Goal: Entertainment & Leisure: Consume media (video, audio)

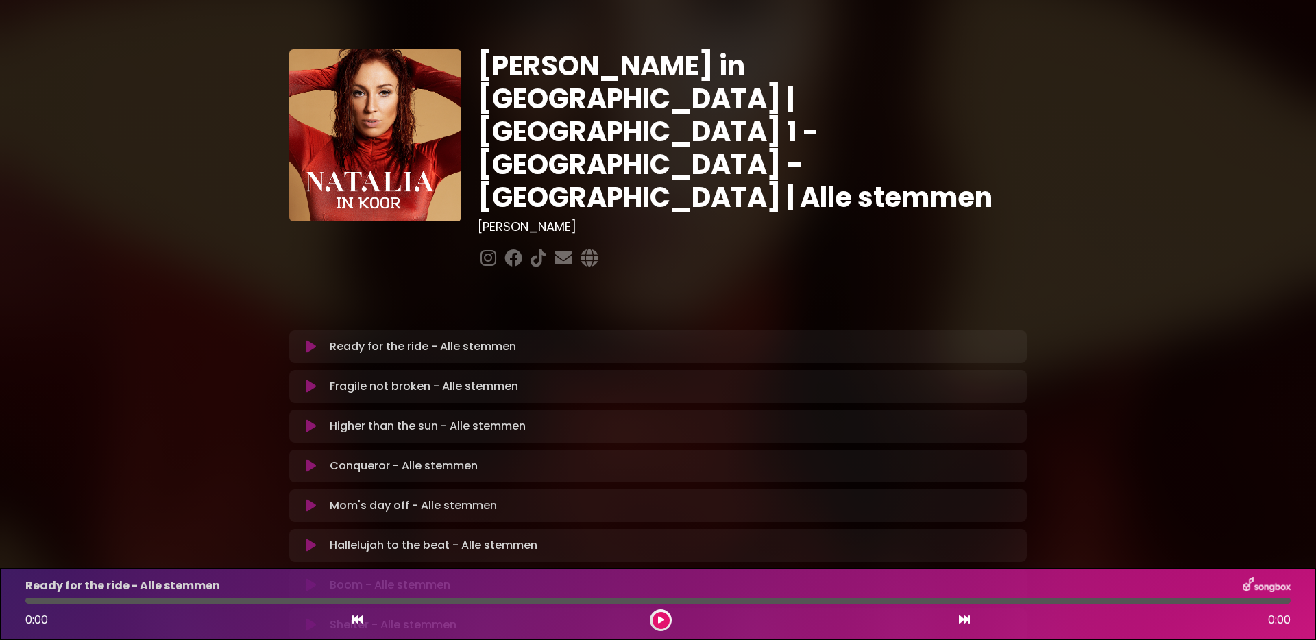
click at [312, 340] on icon at bounding box center [311, 347] width 10 height 14
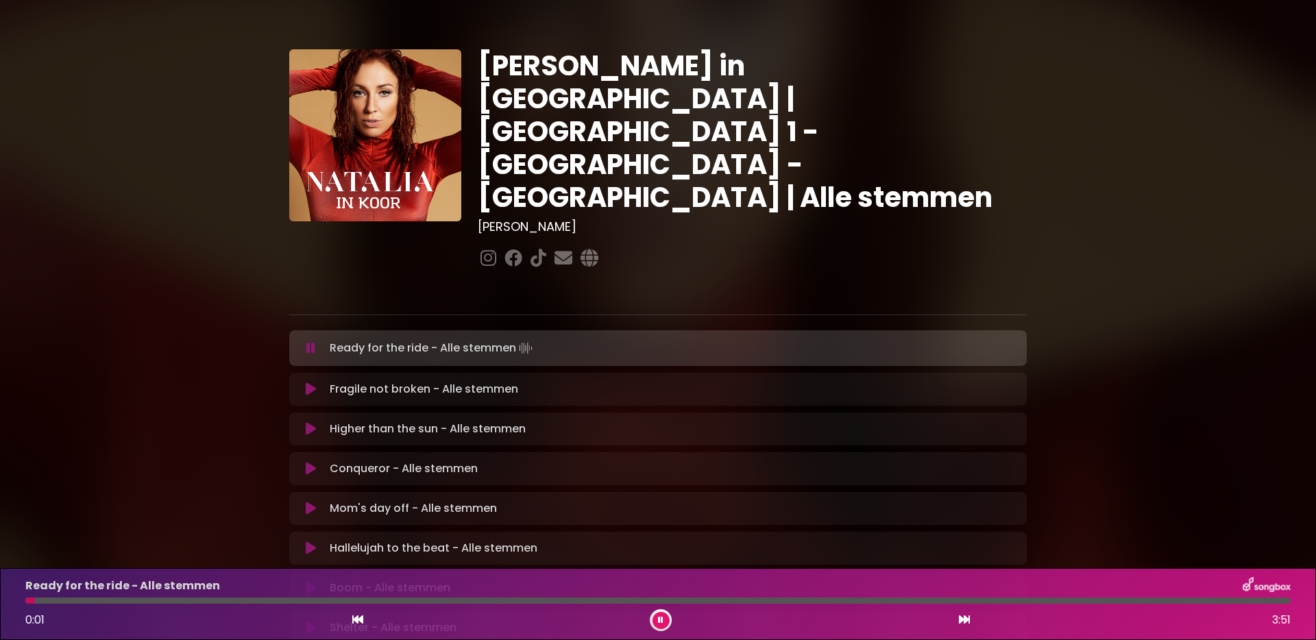
click at [633, 599] on div at bounding box center [657, 601] width 1265 height 6
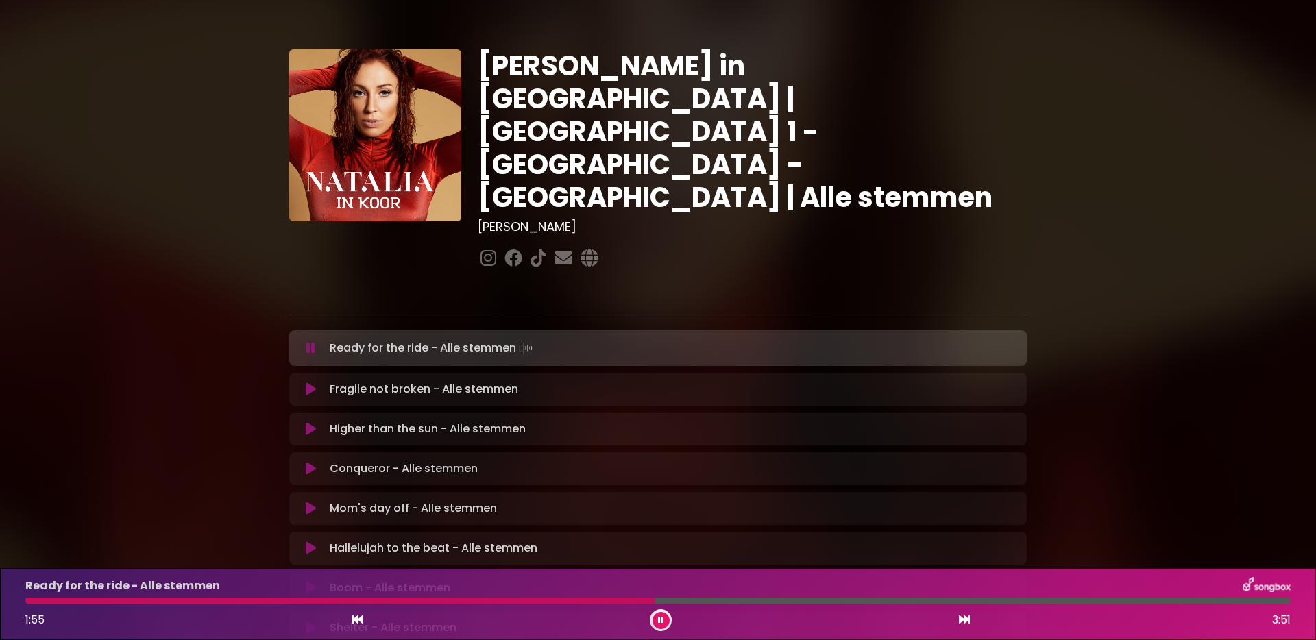
click at [360, 600] on div at bounding box center [340, 601] width 630 height 6
click at [602, 600] on div at bounding box center [657, 601] width 1265 height 6
click at [664, 603] on div at bounding box center [657, 601] width 1265 height 6
click at [702, 601] on div at bounding box center [657, 601] width 1265 height 6
click at [715, 601] on div at bounding box center [657, 601] width 1265 height 6
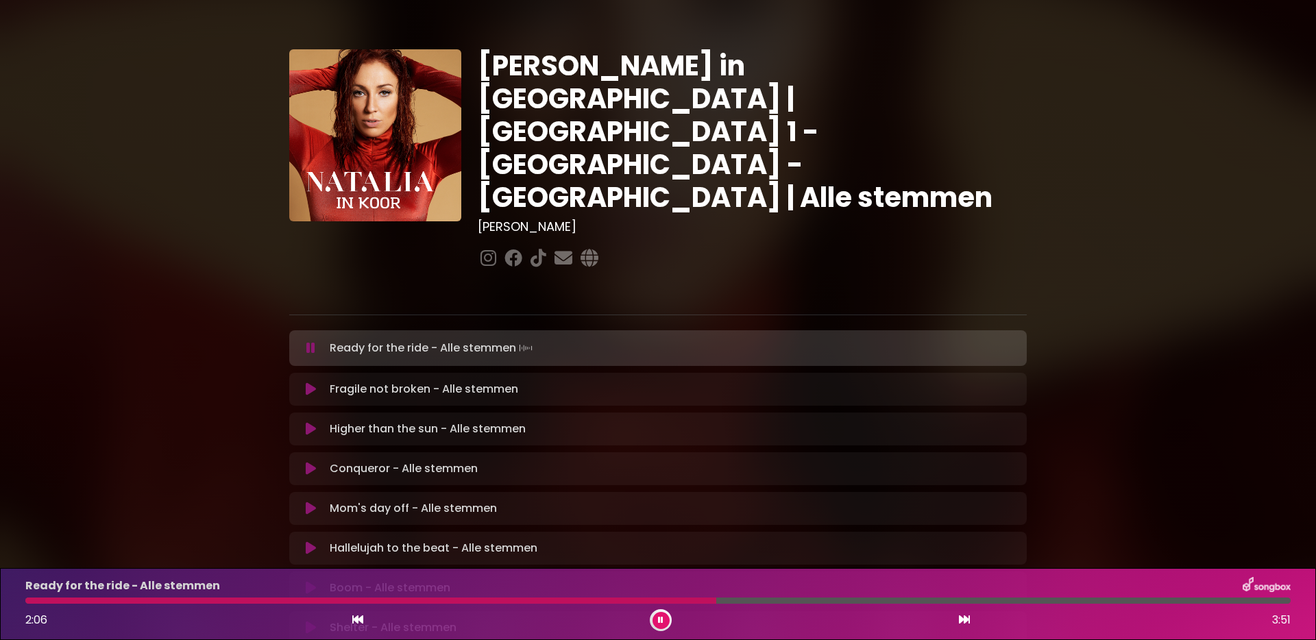
click at [728, 601] on div at bounding box center [657, 601] width 1265 height 6
click at [745, 600] on div at bounding box center [657, 601] width 1265 height 6
click at [761, 600] on div at bounding box center [657, 601] width 1265 height 6
click at [772, 600] on div at bounding box center [657, 601] width 1265 height 6
click at [661, 619] on icon at bounding box center [660, 620] width 5 height 8
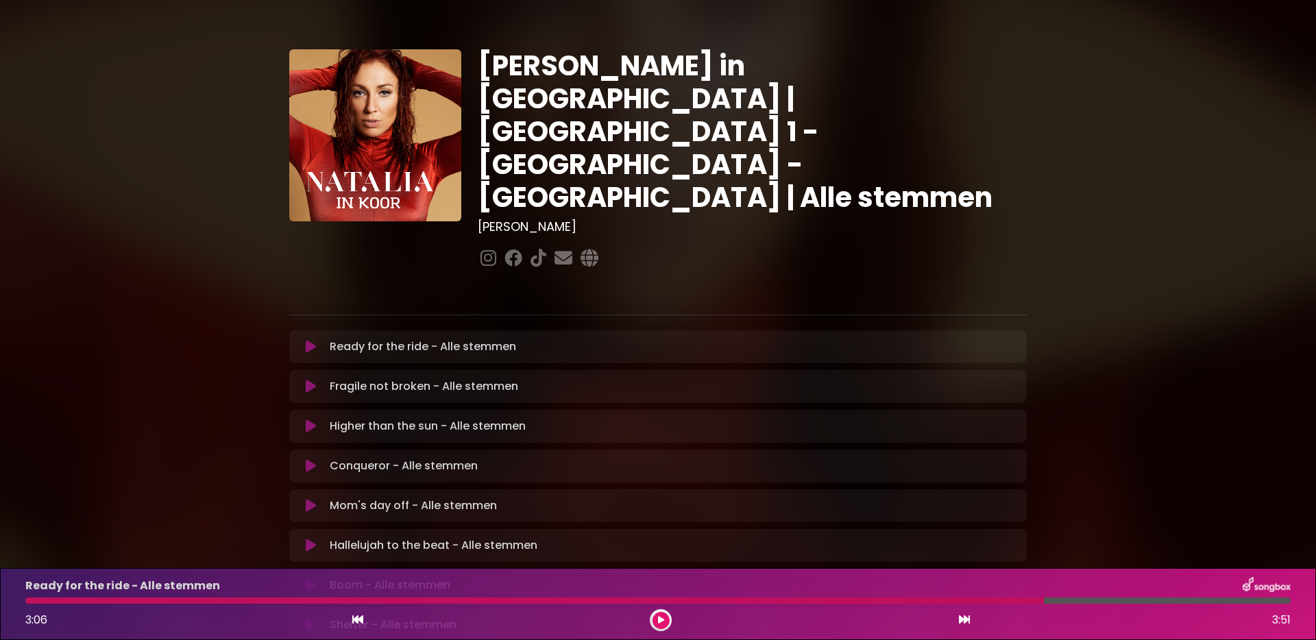
click at [984, 601] on div at bounding box center [534, 601] width 1018 height 6
drag, startPoint x: 1038, startPoint y: 600, endPoint x: 968, endPoint y: 604, distance: 70.7
click at [968, 604] on div "Ready for the ride - Alle stemmen 3:06 3:51" at bounding box center [657, 604] width 1281 height 54
click at [659, 620] on icon at bounding box center [661, 620] width 6 height 8
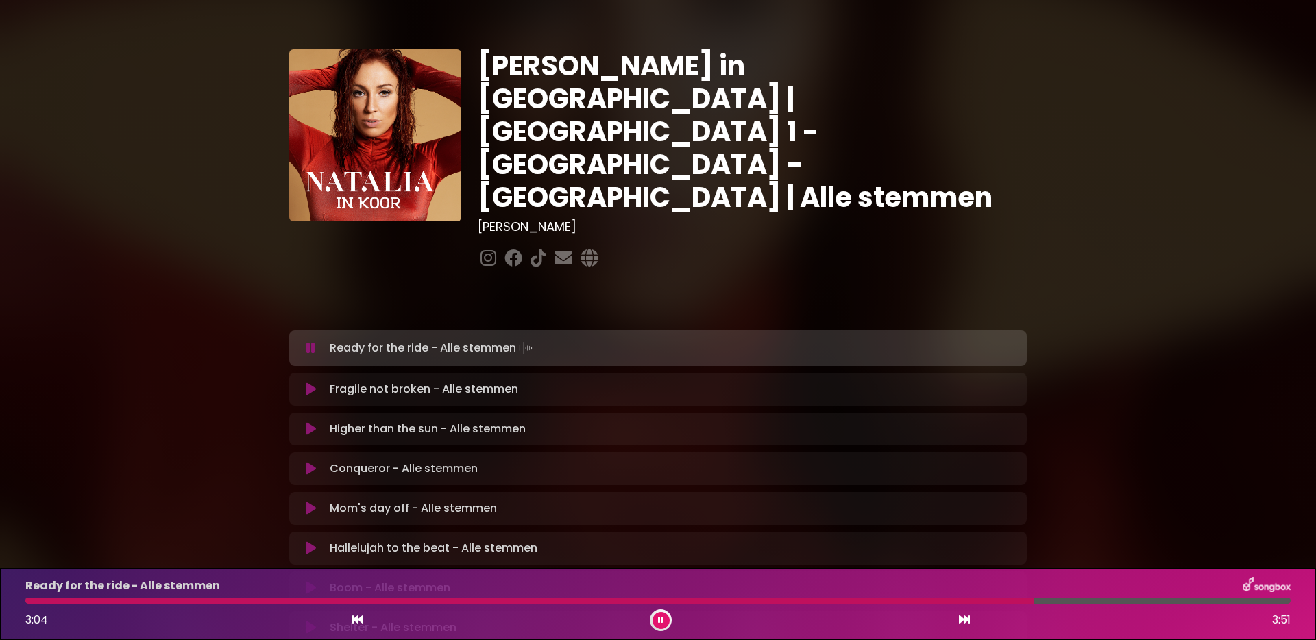
click at [655, 620] on button at bounding box center [660, 620] width 17 height 17
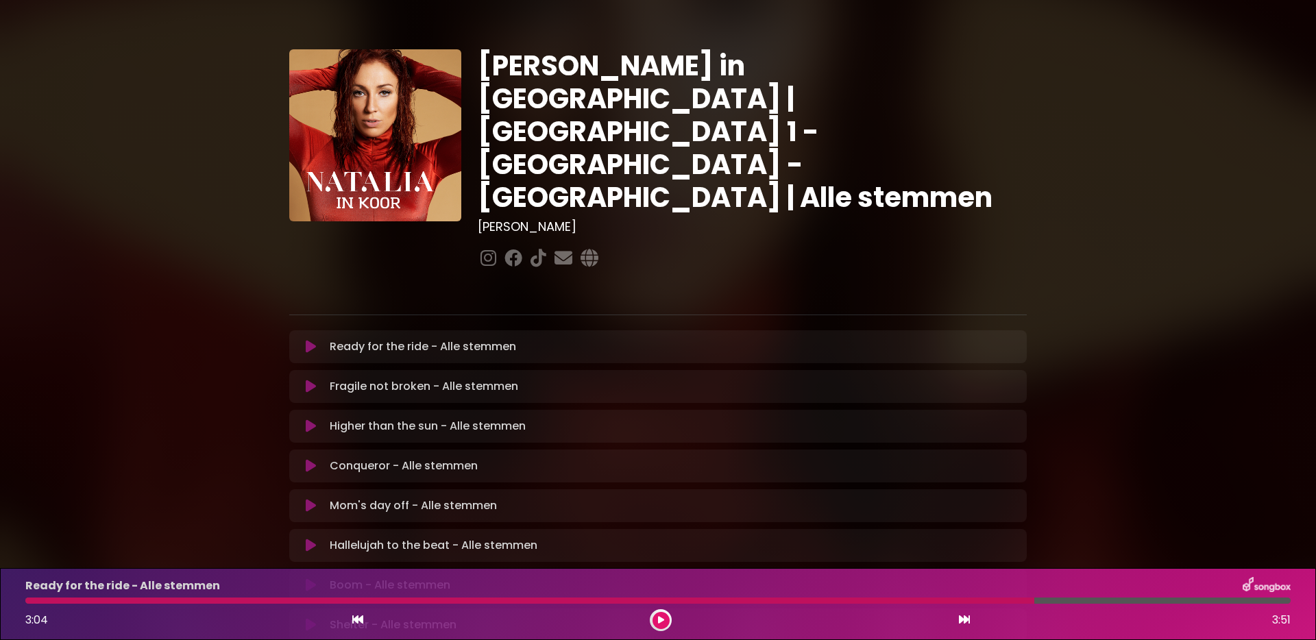
click at [307, 380] on icon at bounding box center [311, 387] width 10 height 14
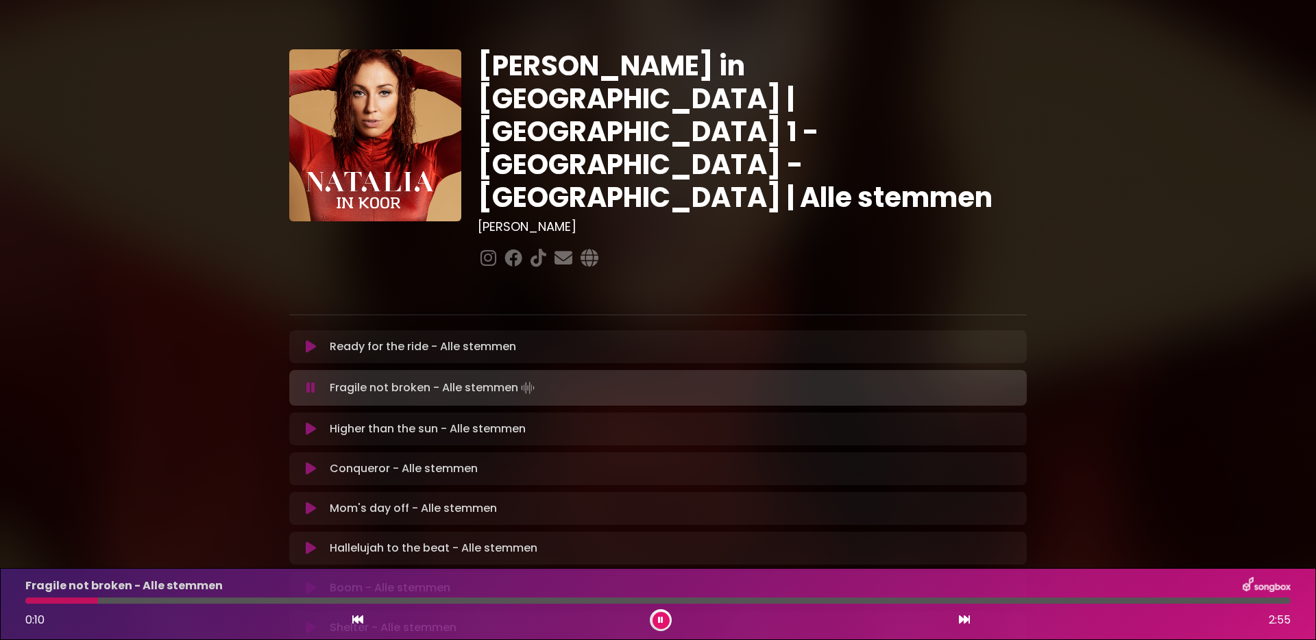
click at [144, 600] on div at bounding box center [657, 601] width 1265 height 6
click at [197, 600] on div at bounding box center [657, 601] width 1265 height 6
click at [278, 600] on div at bounding box center [657, 601] width 1265 height 6
click at [330, 599] on div at bounding box center [657, 601] width 1265 height 6
click at [1007, 600] on div at bounding box center [657, 601] width 1265 height 6
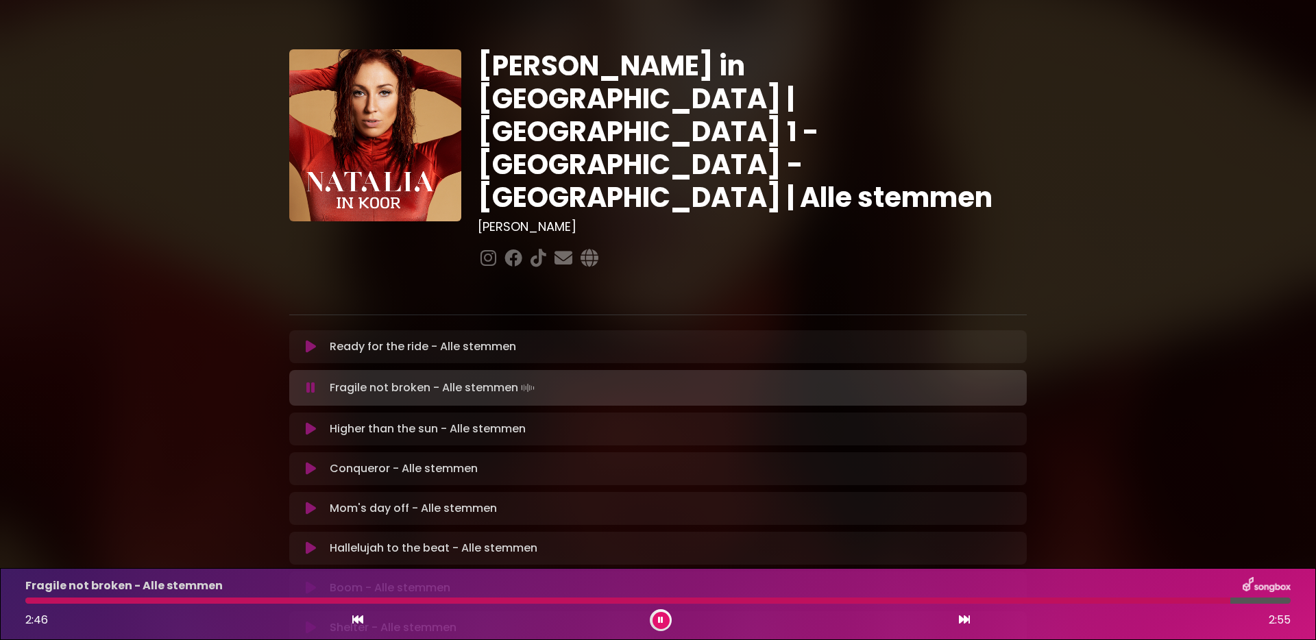
click at [661, 620] on icon at bounding box center [660, 620] width 5 height 8
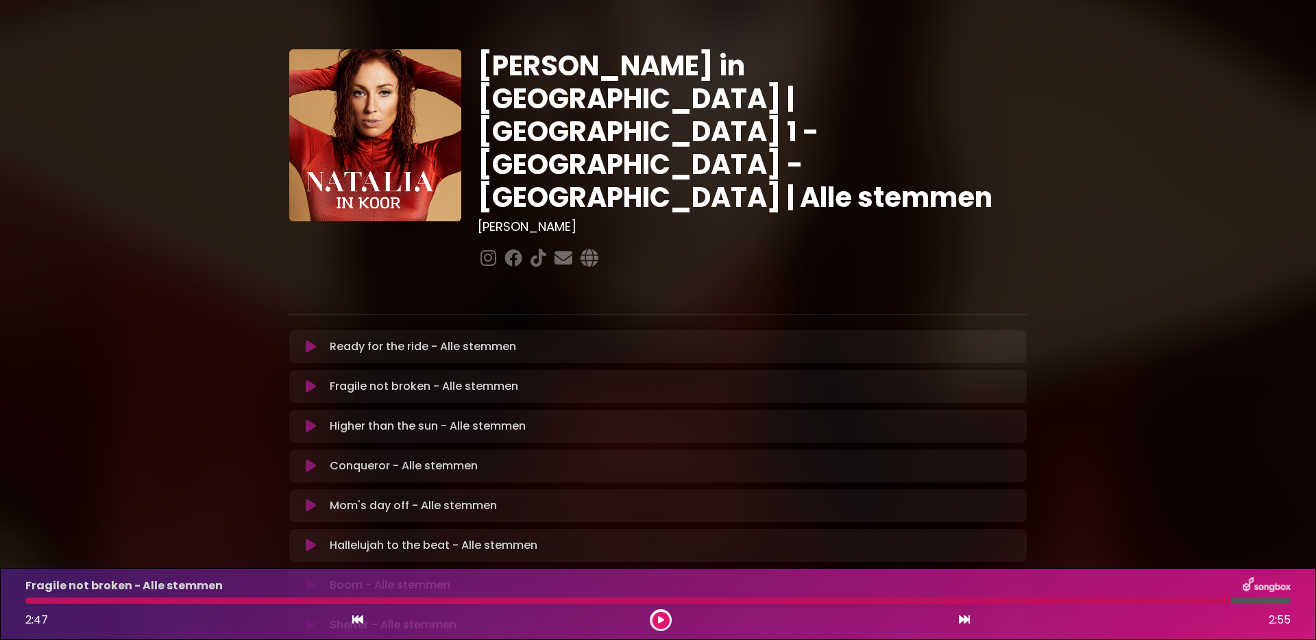
click at [386, 418] on p "Higher than the sun - Alle stemmen Loading Track..." at bounding box center [428, 426] width 196 height 16
click at [314, 419] on icon at bounding box center [311, 426] width 10 height 14
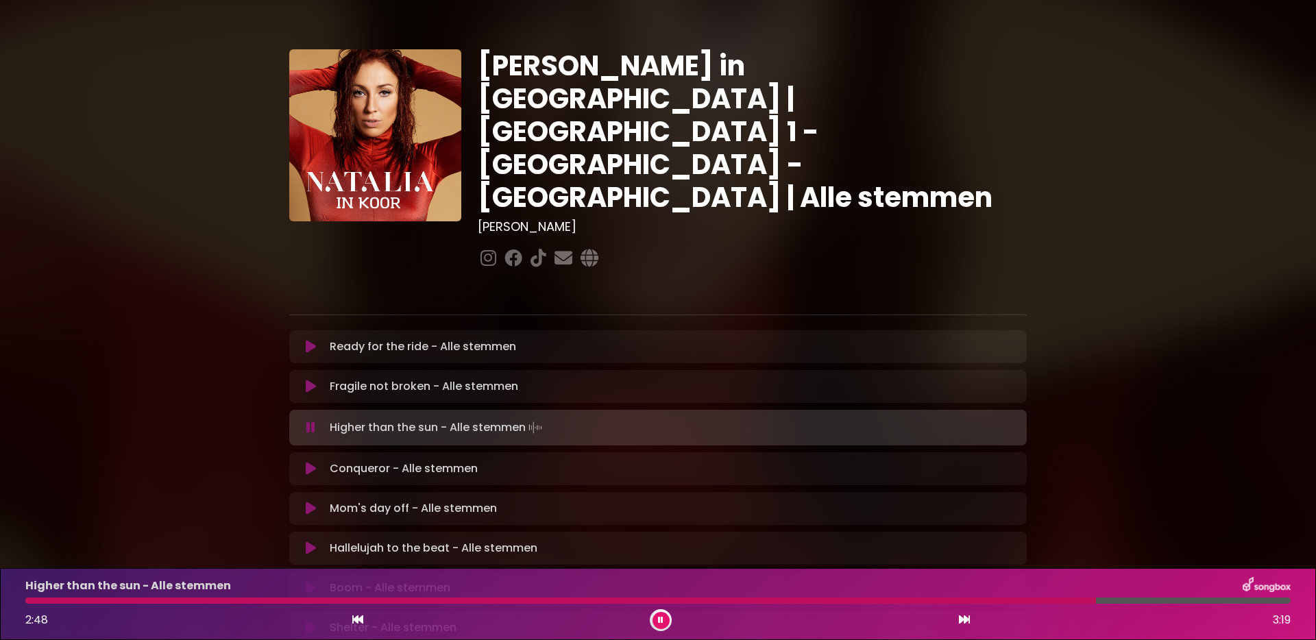
click at [663, 625] on button at bounding box center [660, 620] width 17 height 17
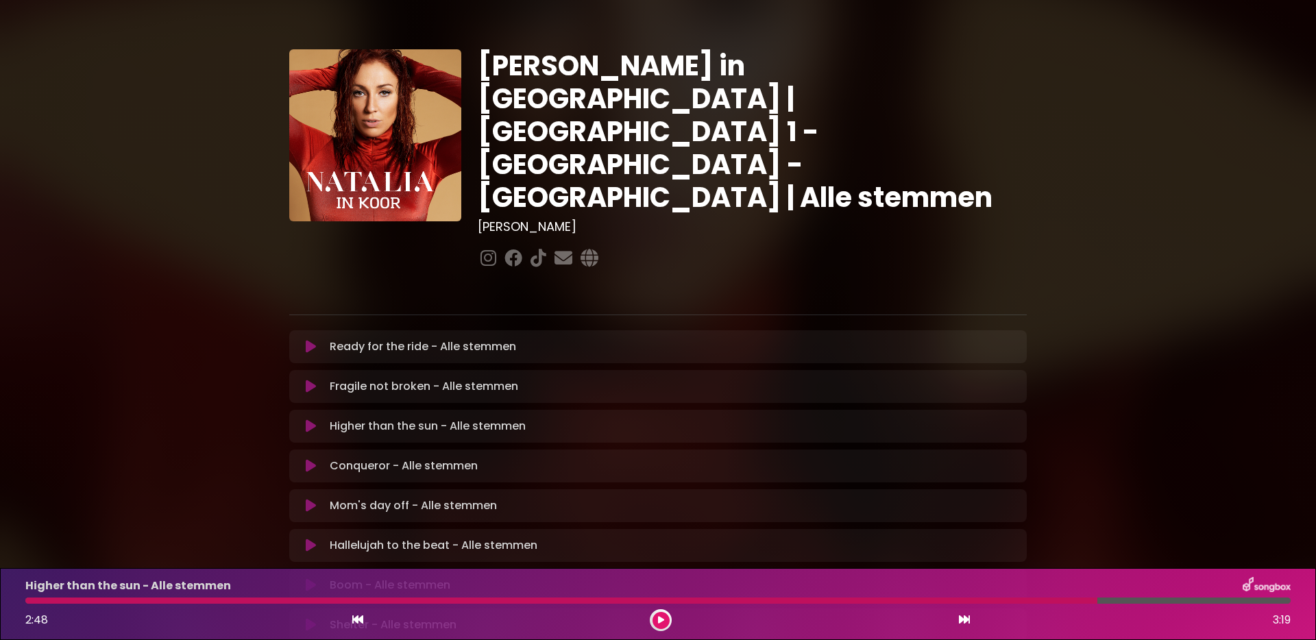
drag, startPoint x: 402, startPoint y: 414, endPoint x: 380, endPoint y: 415, distance: 21.9
click at [402, 458] on p "Conqueror - Alle stemmen Loading Track..." at bounding box center [404, 466] width 148 height 16
click at [314, 459] on icon at bounding box center [311, 466] width 10 height 14
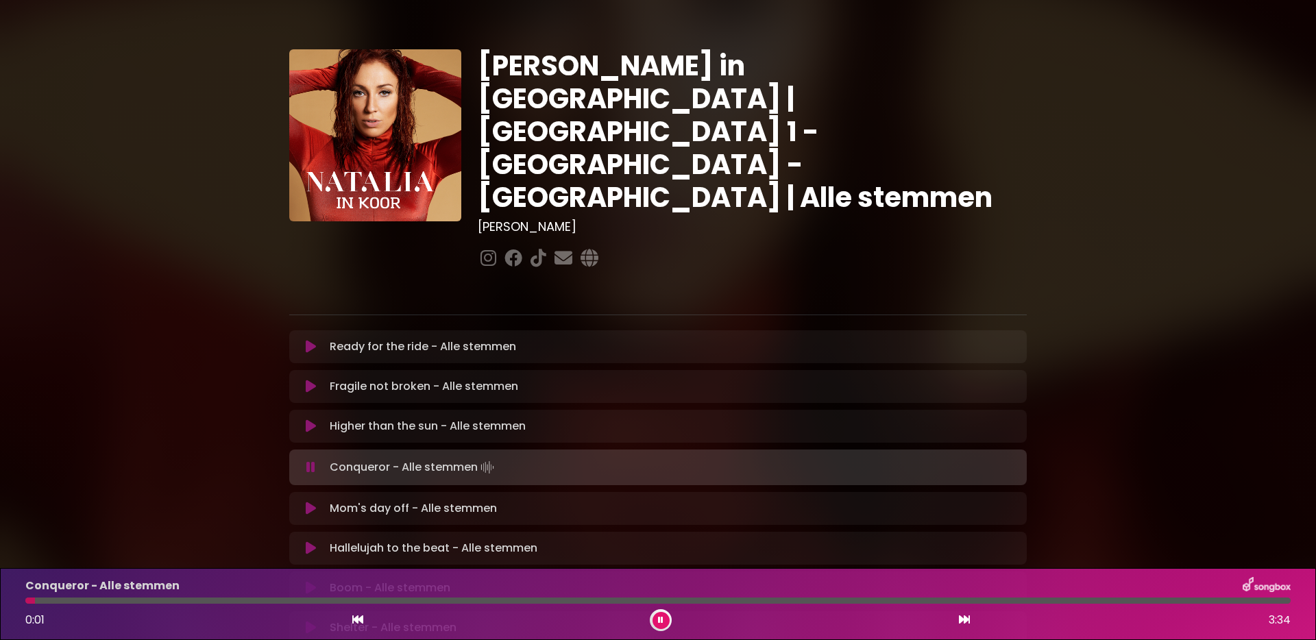
click at [546, 602] on div at bounding box center [657, 601] width 1265 height 6
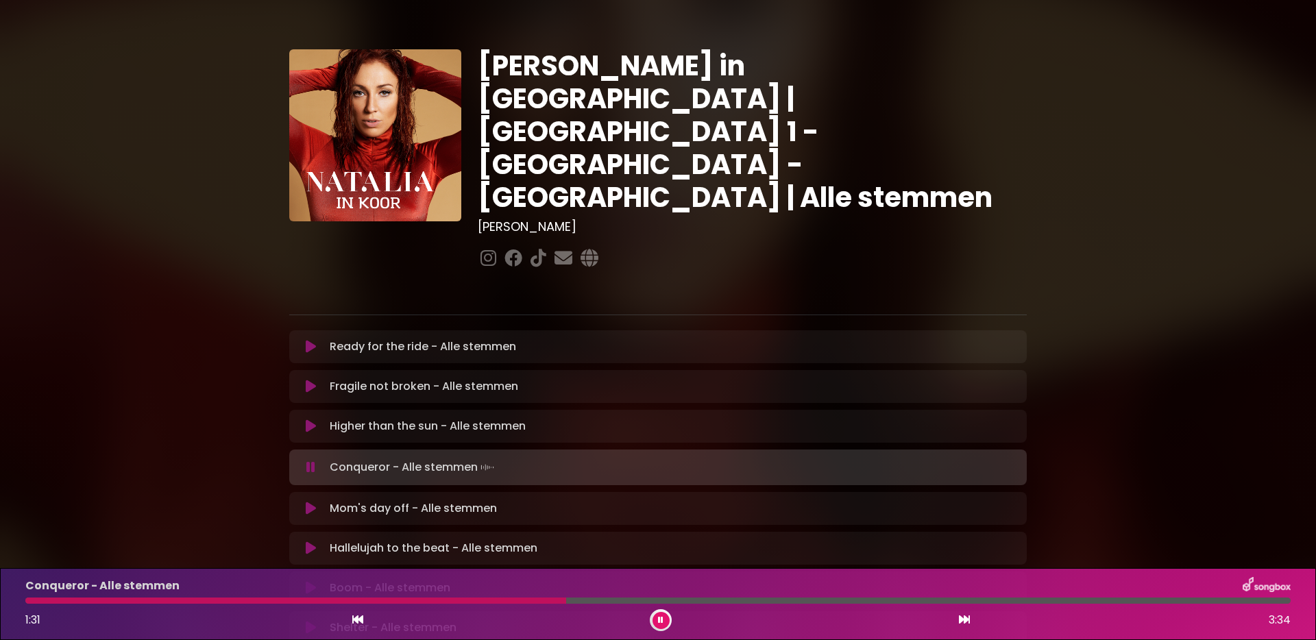
click at [661, 602] on div at bounding box center [657, 601] width 1265 height 6
click at [750, 602] on div at bounding box center [657, 601] width 1265 height 6
click at [838, 600] on div at bounding box center [657, 601] width 1265 height 6
click at [925, 598] on div at bounding box center [657, 601] width 1265 height 6
click at [896, 598] on div at bounding box center [657, 601] width 1265 height 6
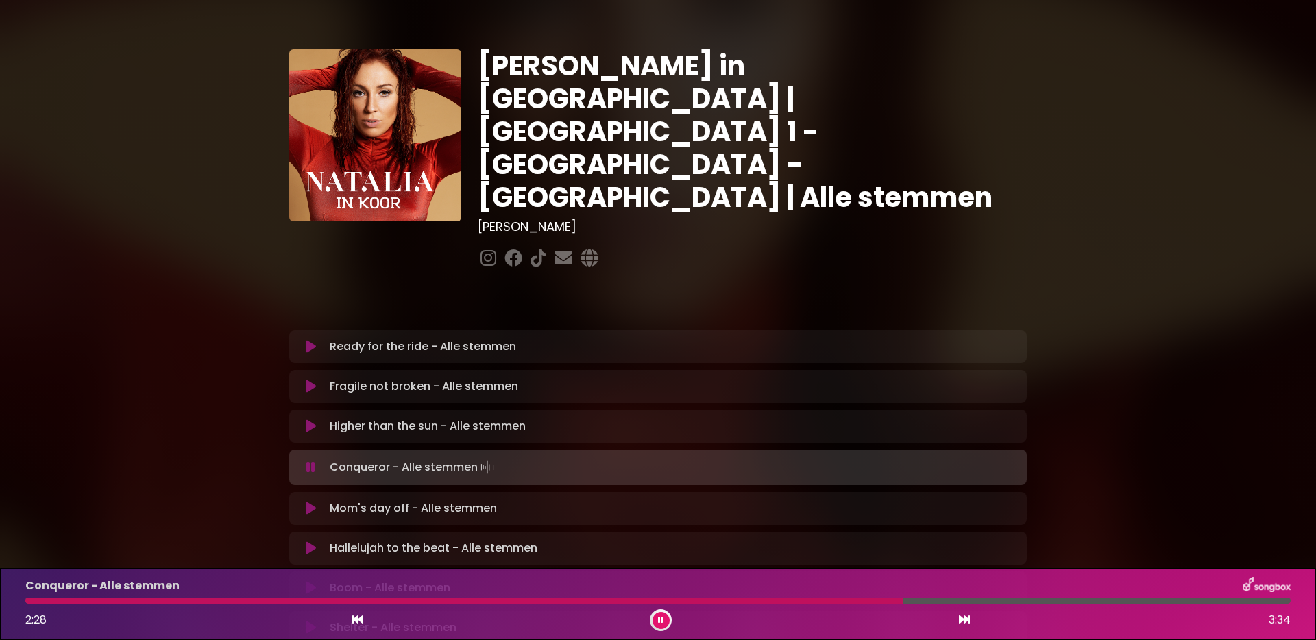
click at [847, 604] on div "Conqueror - Alle stemmen 2:28 3:34" at bounding box center [657, 604] width 1281 height 54
click at [843, 600] on div at bounding box center [657, 601] width 1265 height 6
click at [662, 622] on icon at bounding box center [660, 620] width 5 height 8
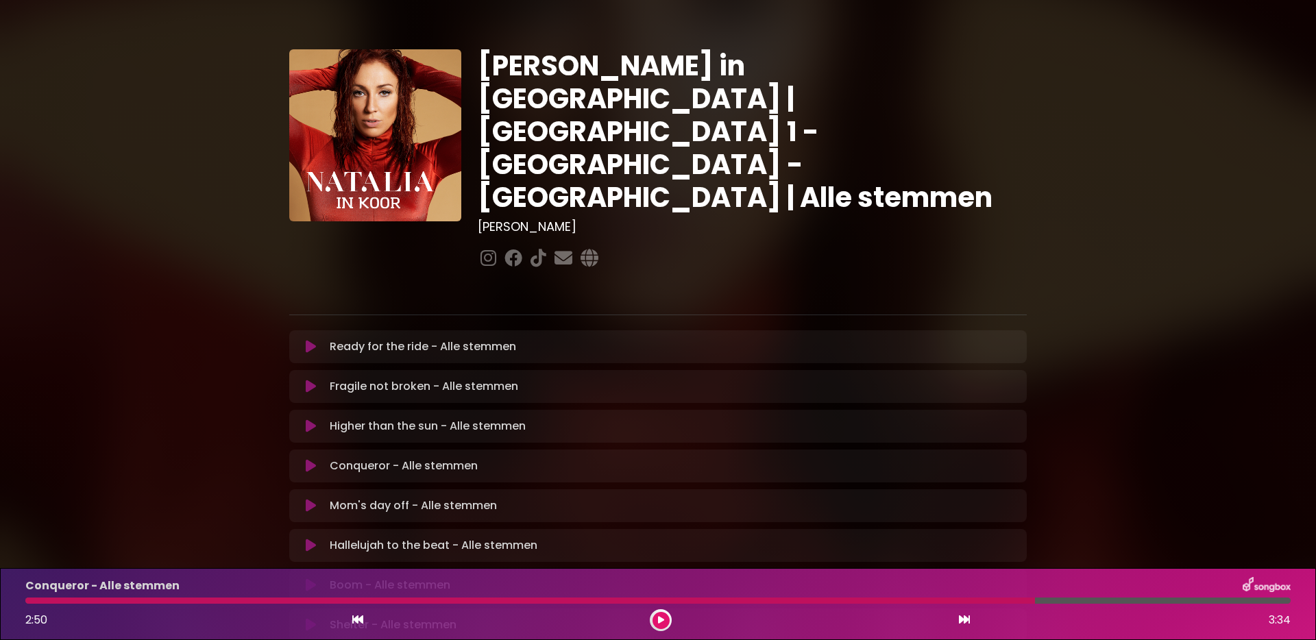
click at [309, 499] on icon at bounding box center [311, 506] width 10 height 14
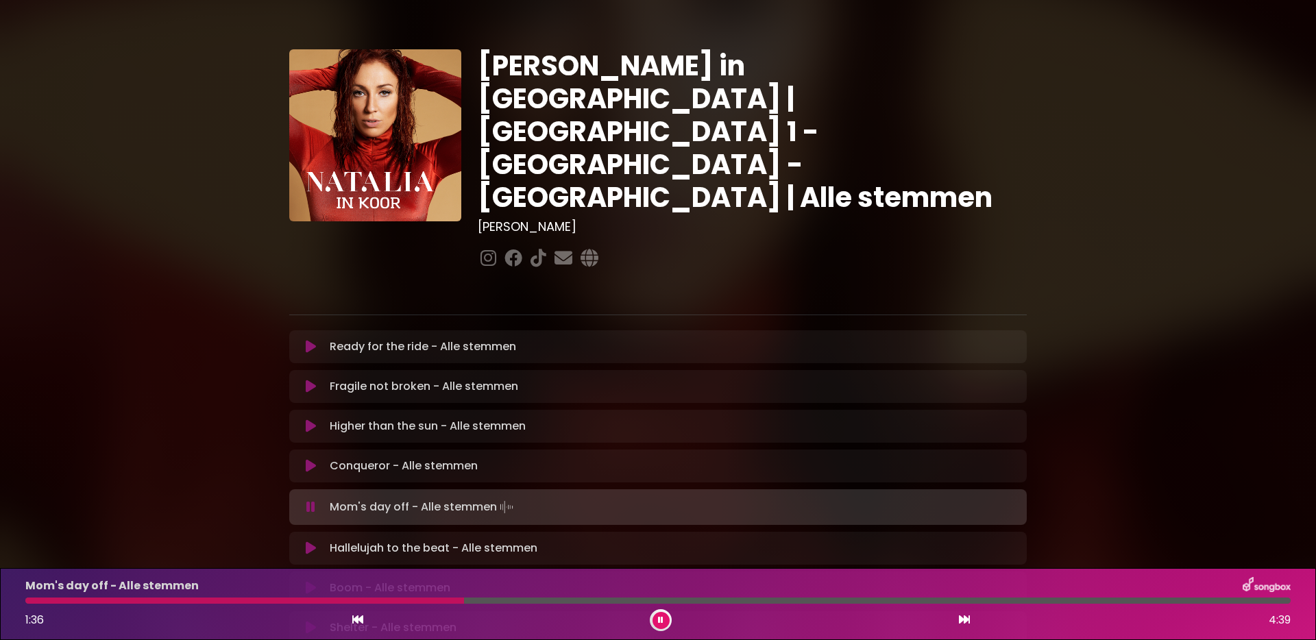
click at [569, 600] on div at bounding box center [657, 601] width 1265 height 6
click at [658, 619] on icon at bounding box center [660, 620] width 5 height 8
